Goal: Transaction & Acquisition: Purchase product/service

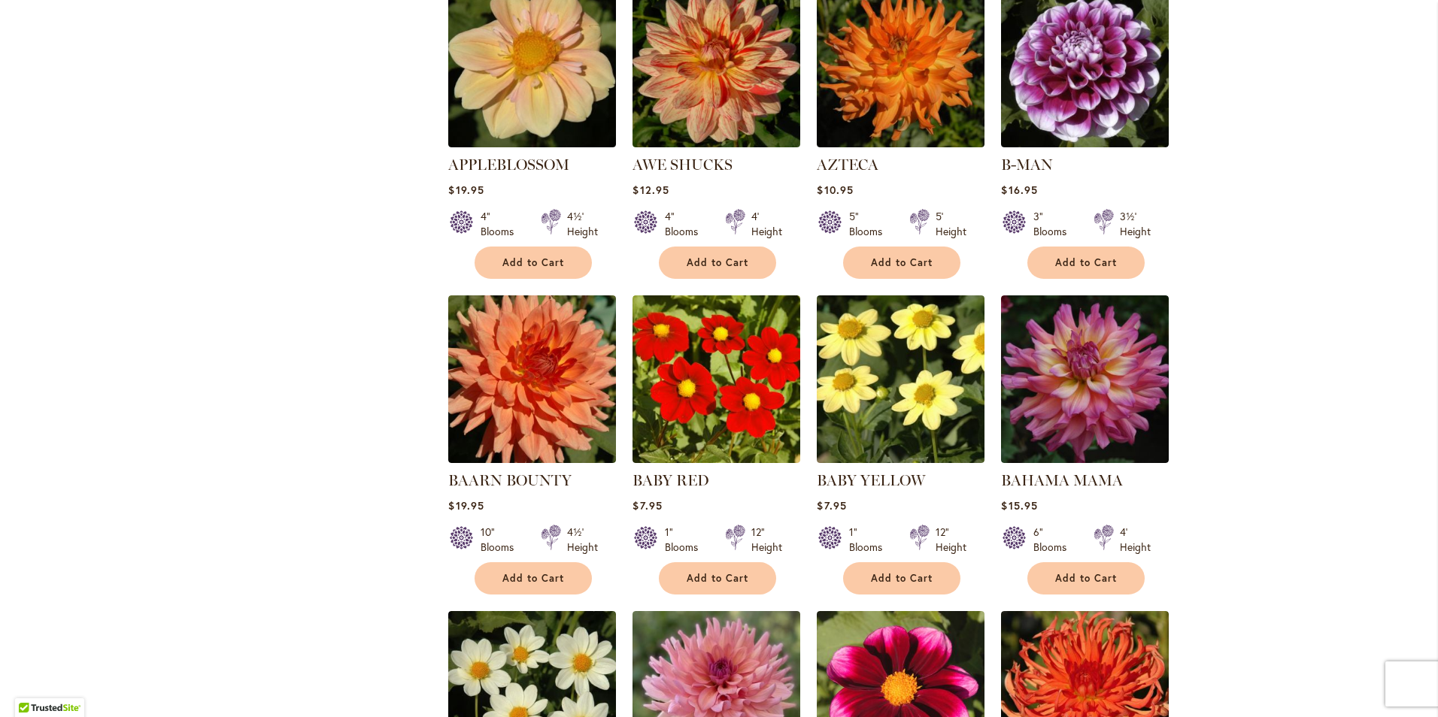
scroll to position [1367, 0]
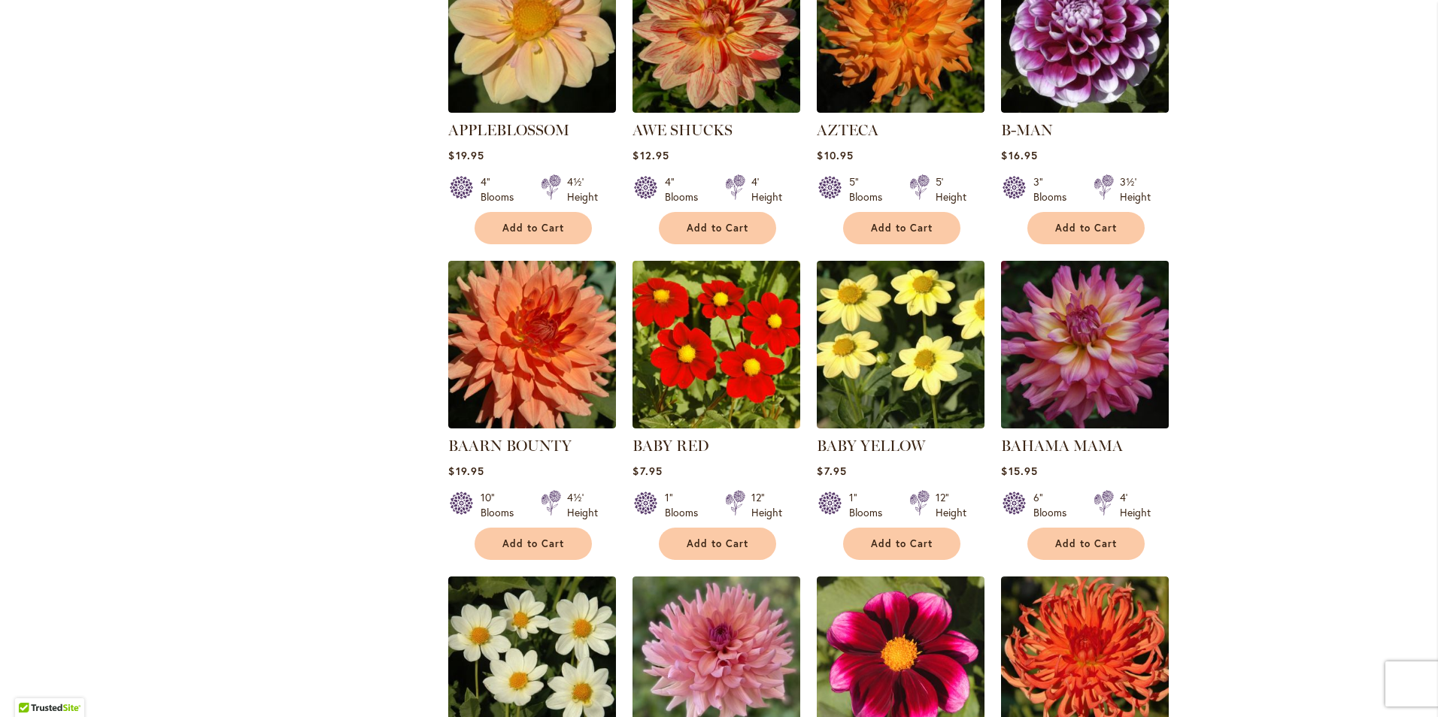
click at [1071, 319] on img at bounding box center [1085, 344] width 176 height 176
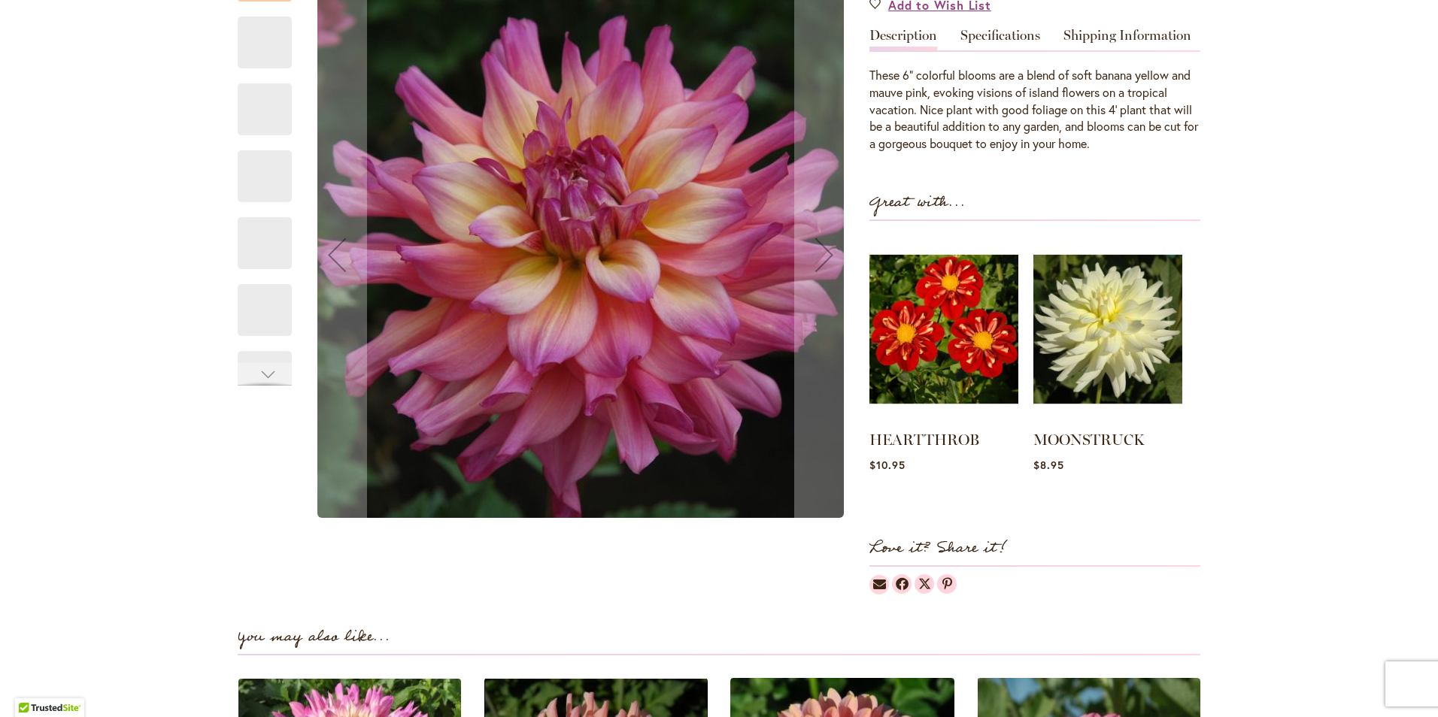
scroll to position [418, 0]
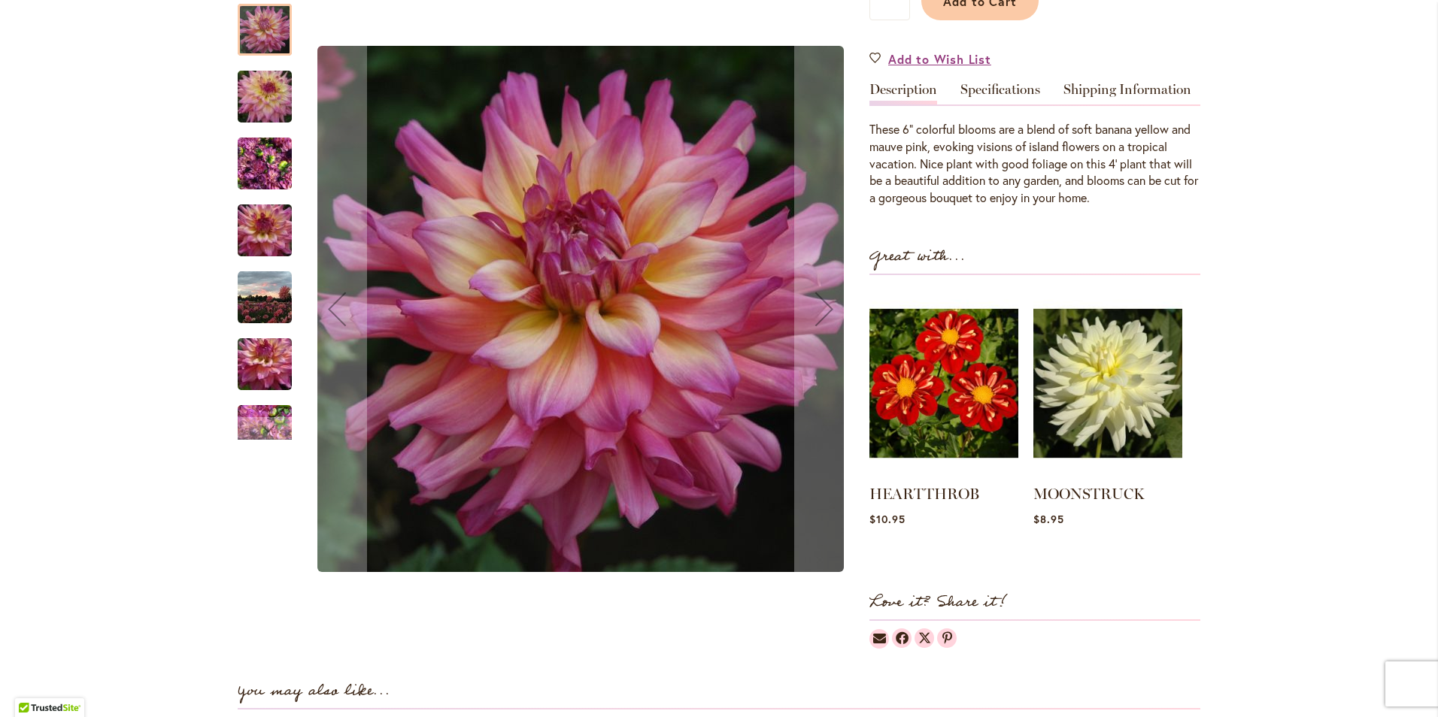
click at [254, 95] on img "Bahama Mama" at bounding box center [265, 96] width 108 height 72
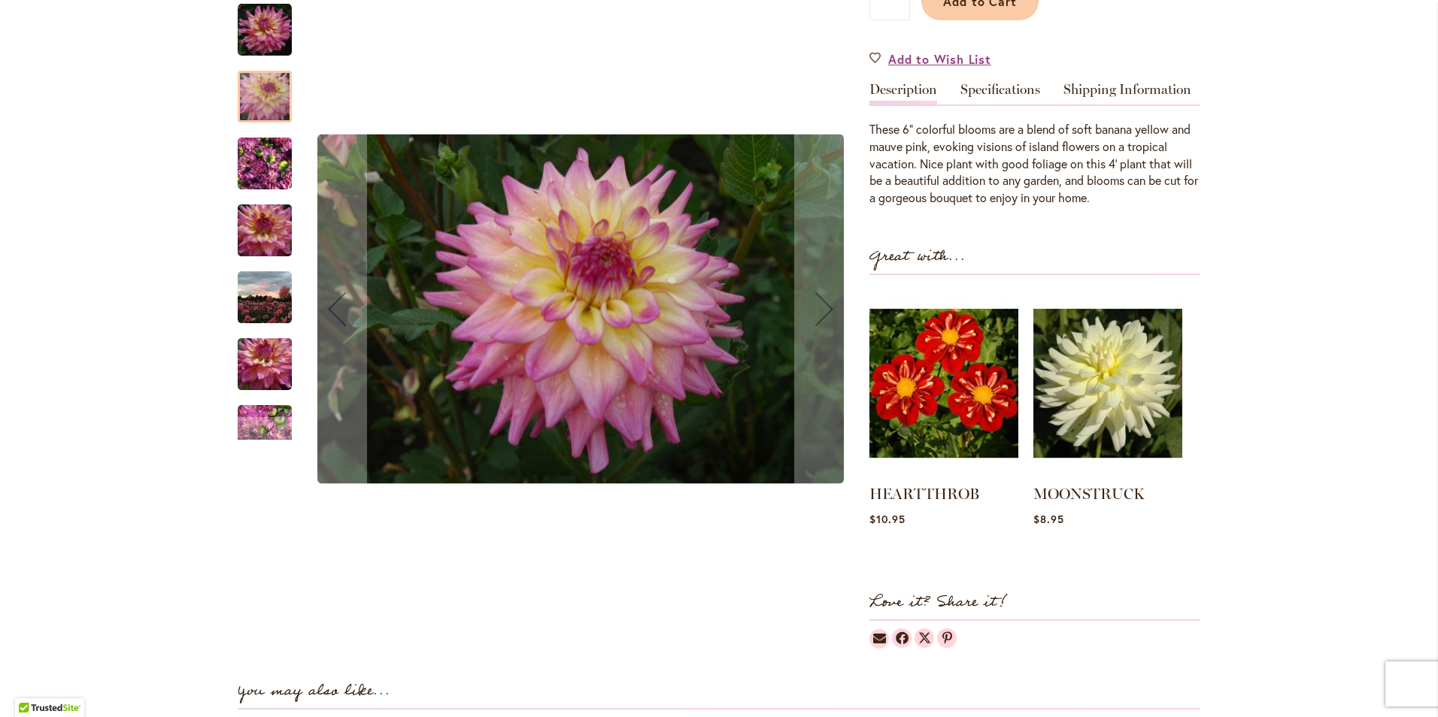
click at [264, 189] on div "Bahama Mama" at bounding box center [272, 222] width 69 height 67
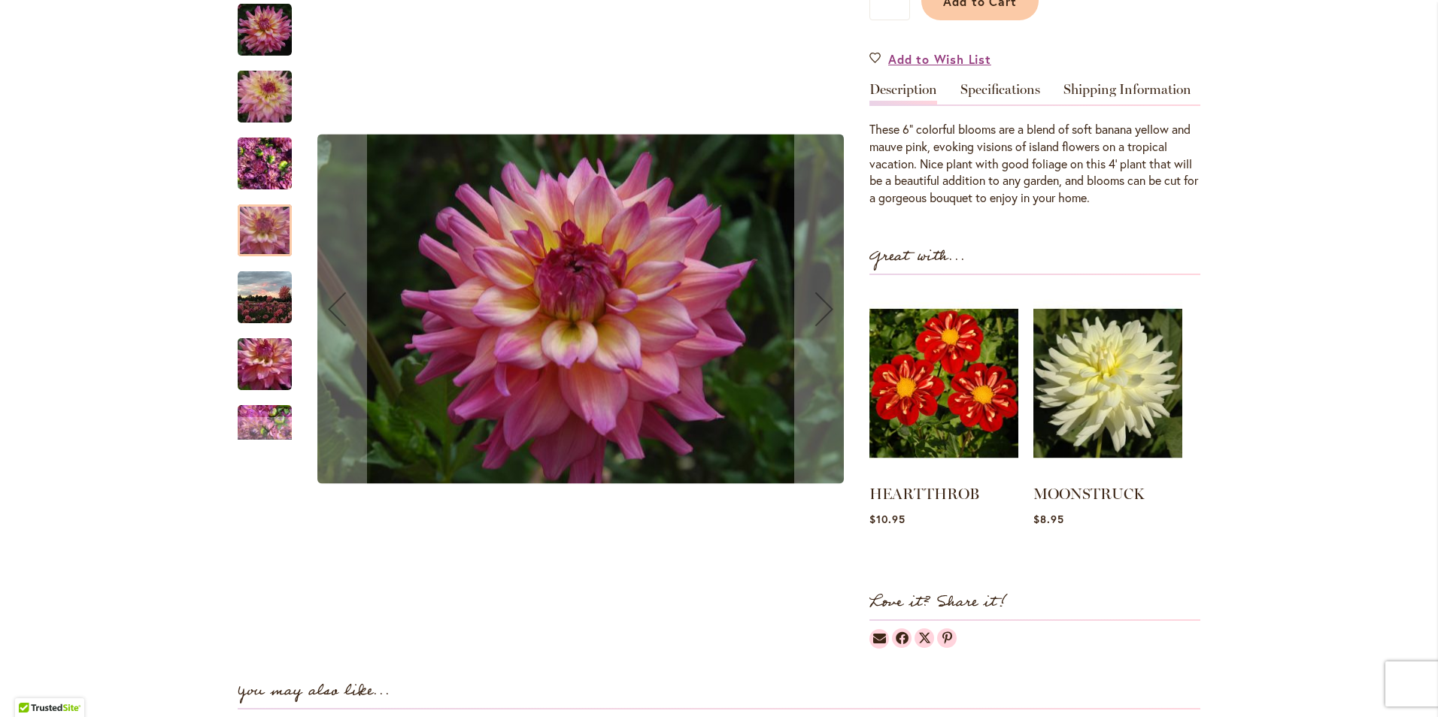
click at [263, 231] on div at bounding box center [265, 231] width 54 height 52
click at [250, 235] on div at bounding box center [265, 231] width 54 height 52
click at [257, 164] on img "Bahama Mama" at bounding box center [265, 164] width 54 height 72
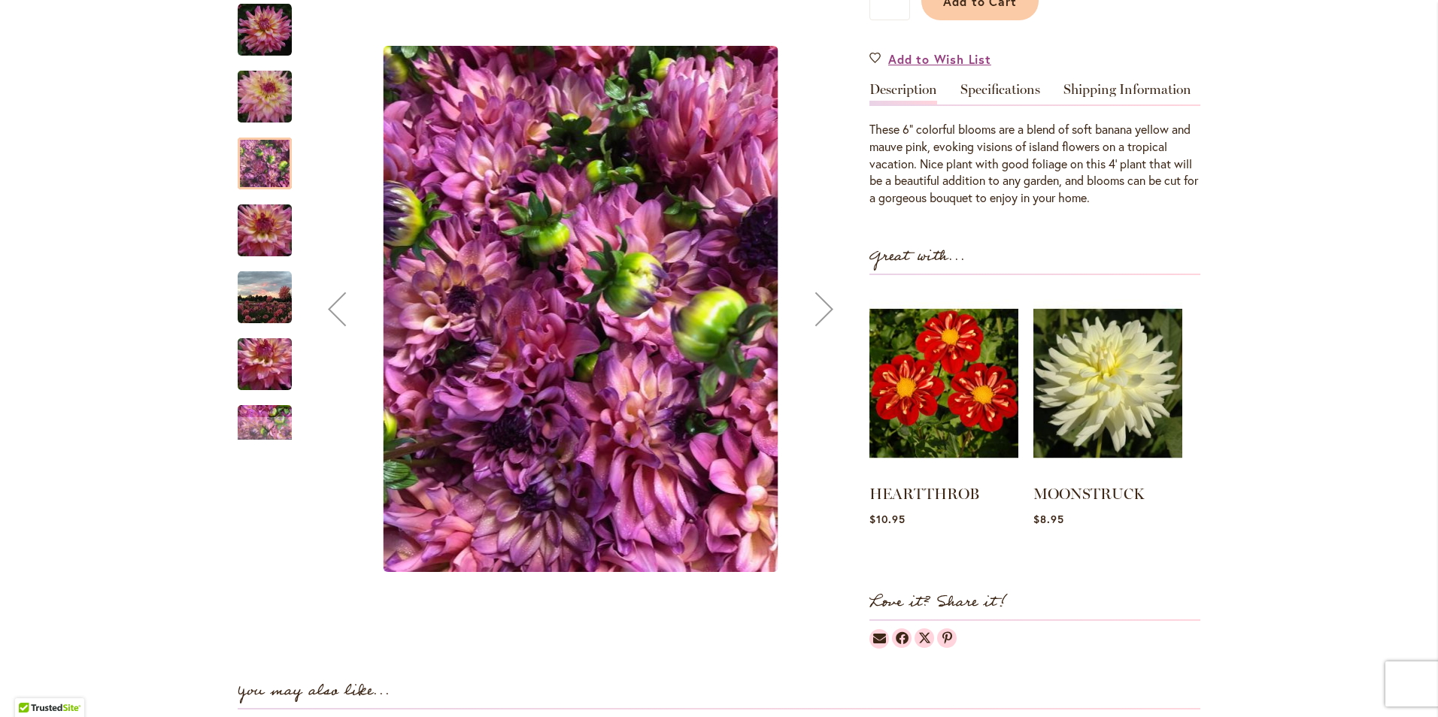
click at [245, 241] on img "Bahama Mama" at bounding box center [265, 230] width 108 height 72
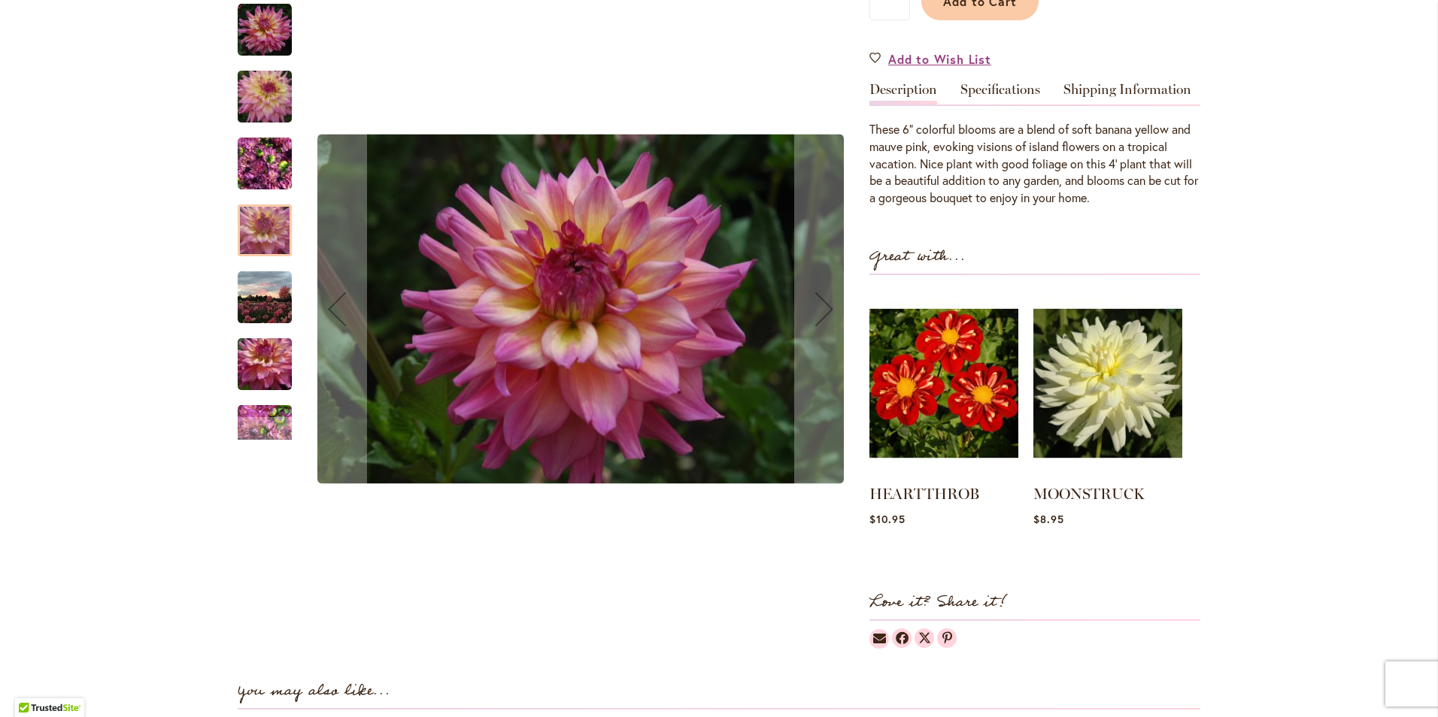
click at [247, 308] on img "Bahama Mama" at bounding box center [265, 297] width 54 height 54
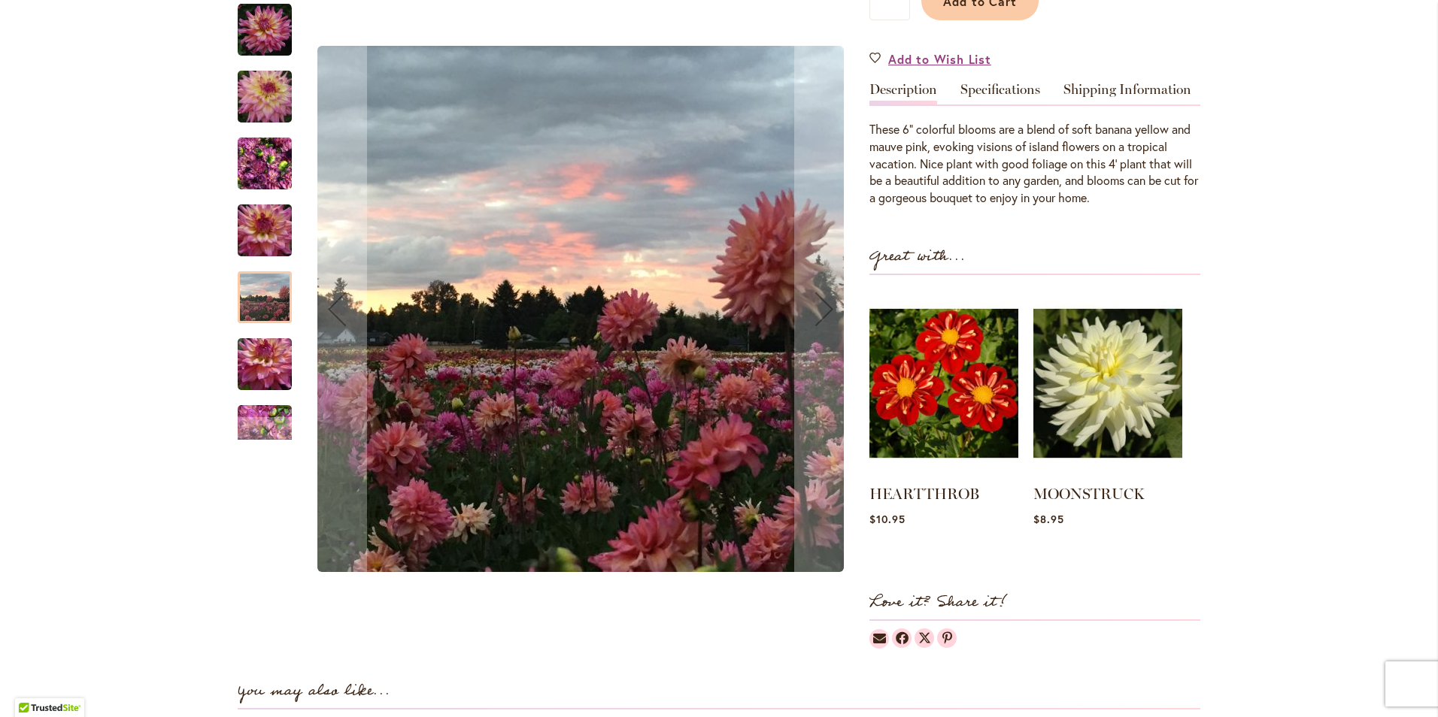
click at [251, 365] on img "Bahama Mama" at bounding box center [265, 364] width 108 height 72
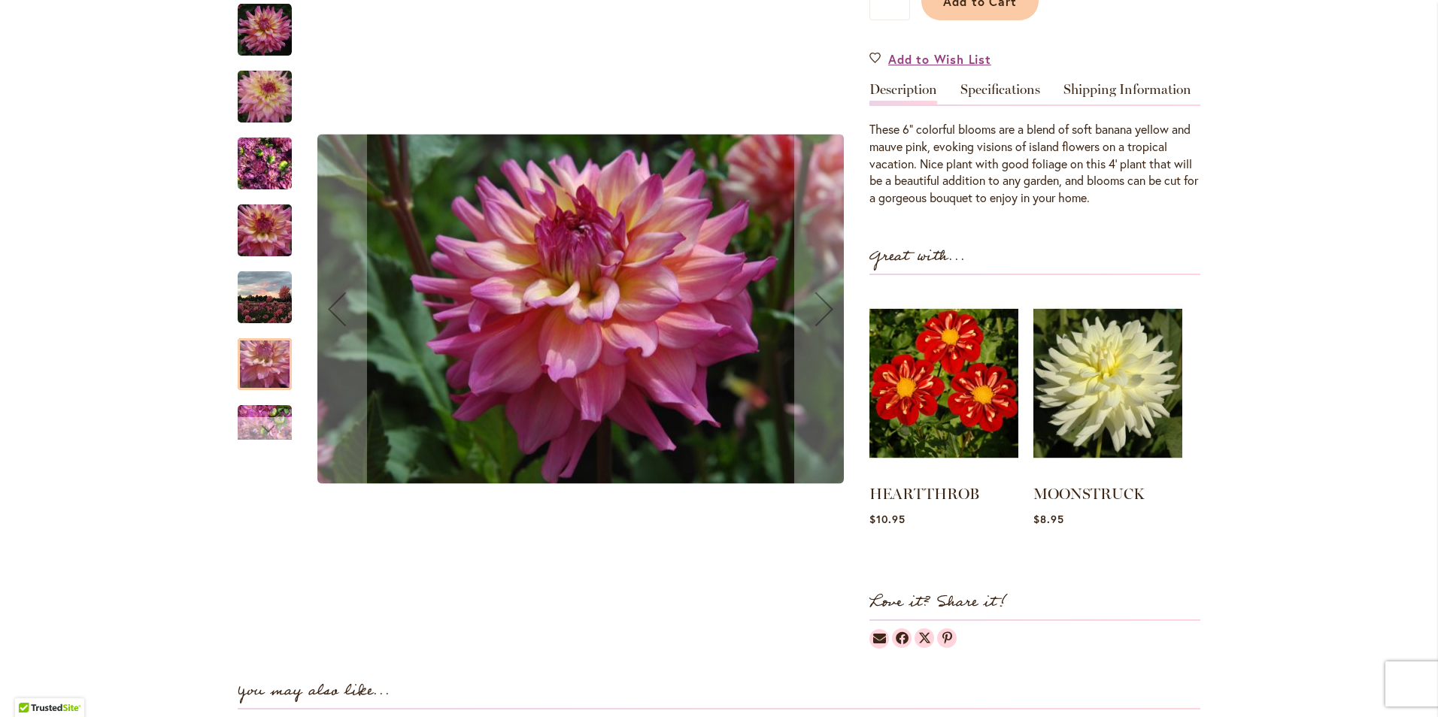
click at [262, 428] on div "Next" at bounding box center [264, 428] width 23 height 23
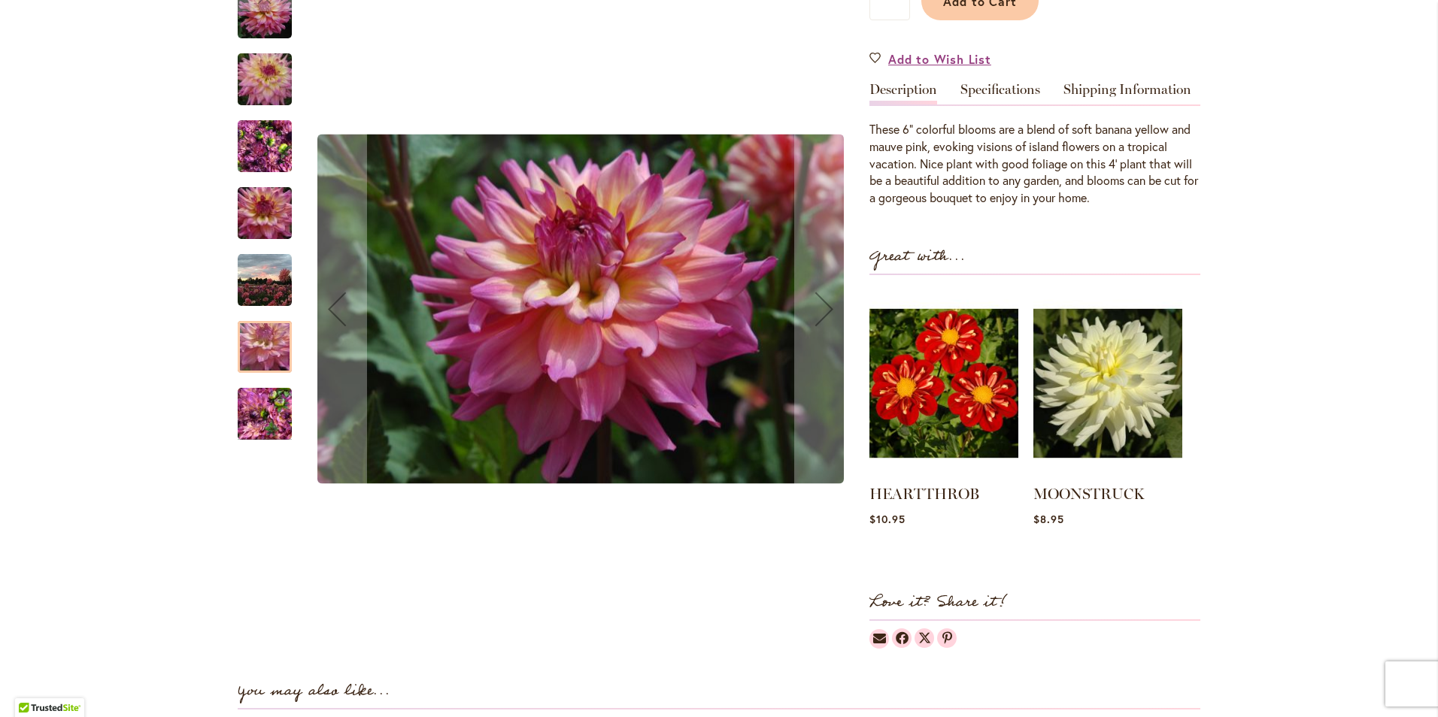
click at [256, 403] on img "Bahama Mama" at bounding box center [265, 414] width 54 height 72
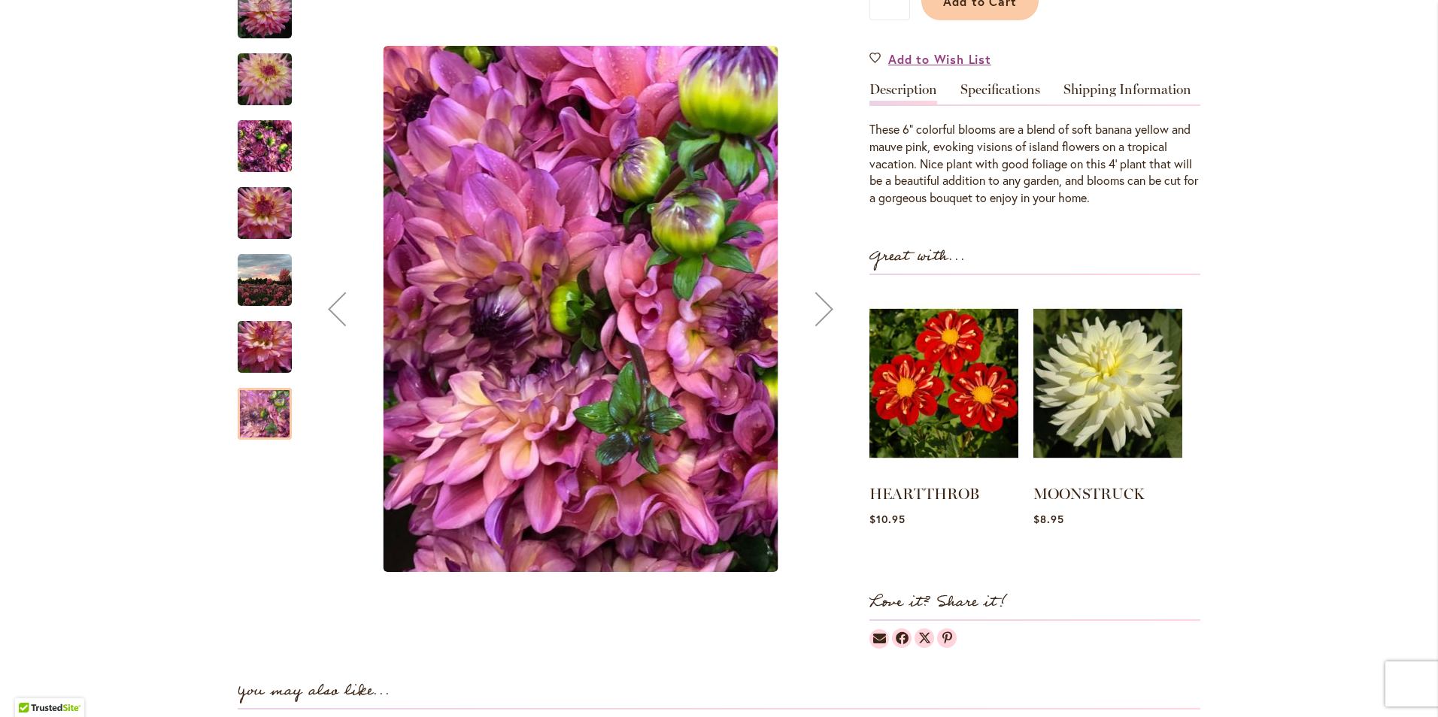
scroll to position [0, 0]
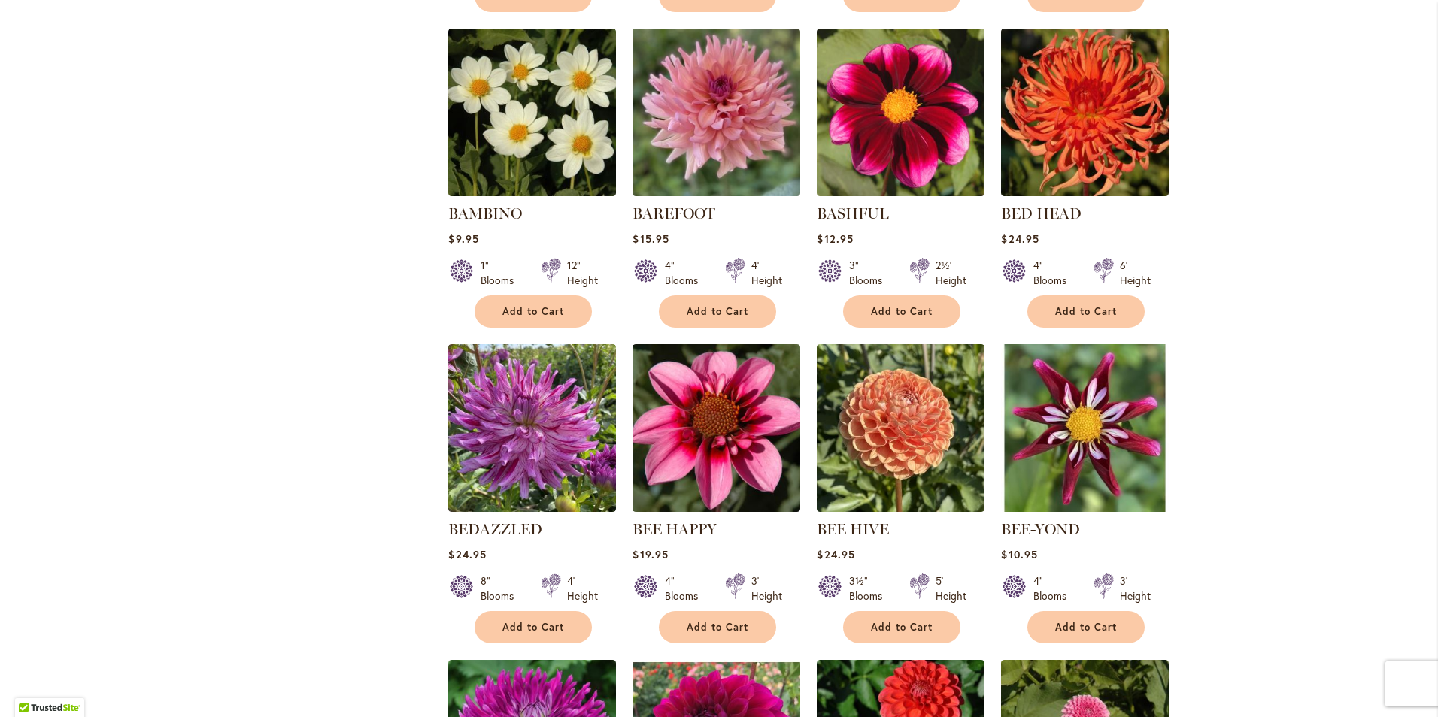
scroll to position [1887, 0]
